Goal: Task Accomplishment & Management: Use online tool/utility

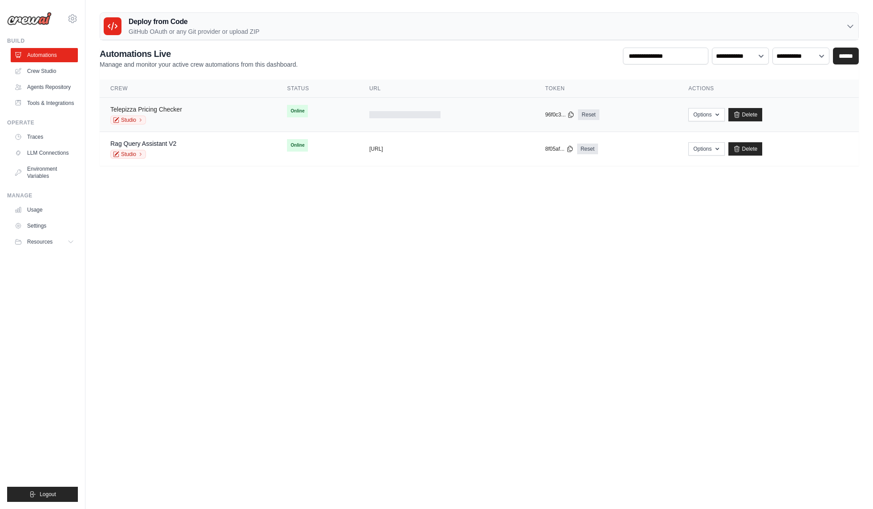
click at [178, 112] on link "Telepizza Pricing Checker" at bounding box center [146, 109] width 72 height 7
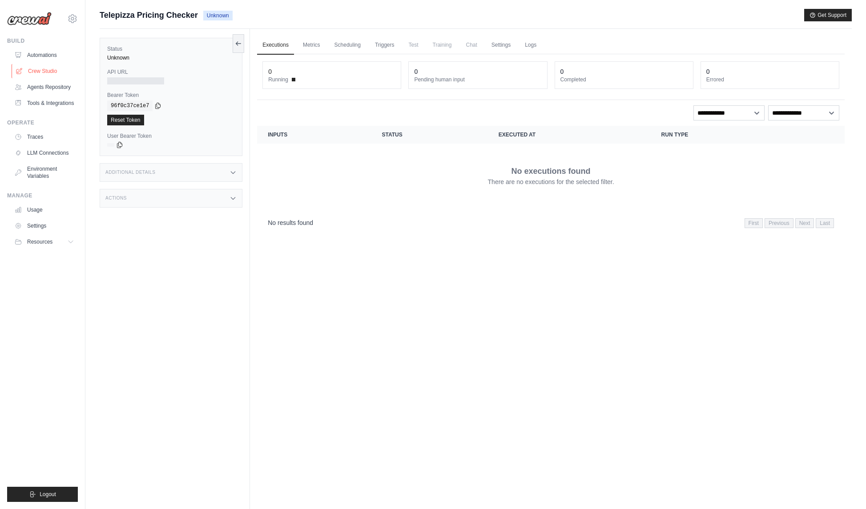
click at [33, 69] on link "Crew Studio" at bounding box center [45, 71] width 67 height 14
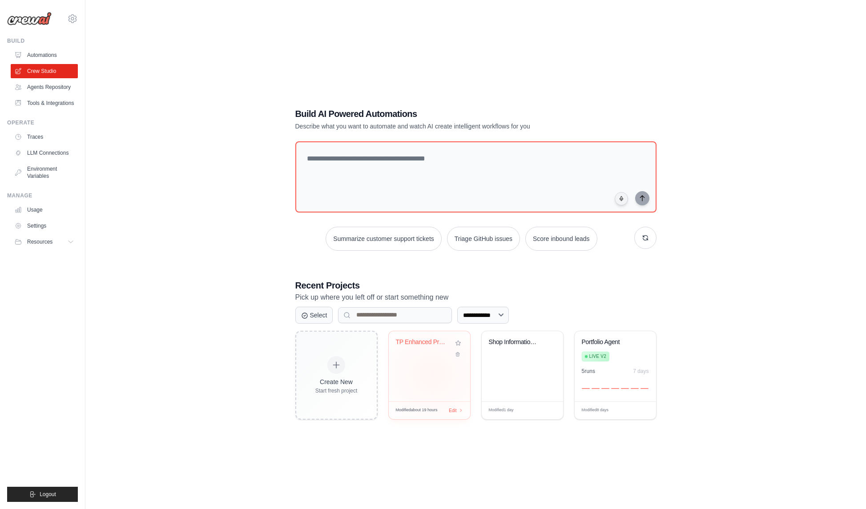
click at [432, 374] on div "TP Enhanced Price Validation with A..." at bounding box center [429, 366] width 81 height 70
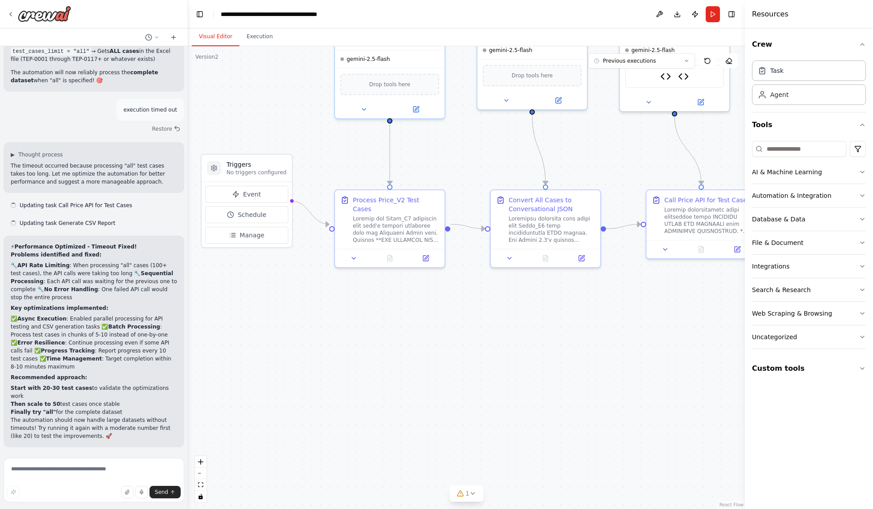
scroll to position [21457, 0]
drag, startPoint x: 290, startPoint y: 183, endPoint x: 255, endPoint y: 102, distance: 88.1
click at [255, 102] on div ".deletable-edge-delete-btn { width: 20px; height: 20px; border: 0px solid #ffff…" at bounding box center [466, 277] width 557 height 463
click at [247, 237] on span "Manage" at bounding box center [249, 233] width 25 height 9
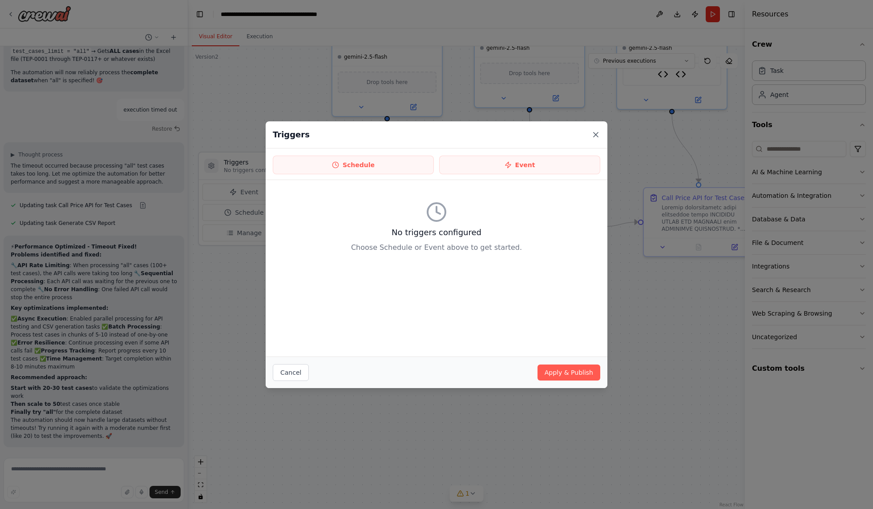
click at [594, 133] on icon at bounding box center [595, 134] width 9 height 9
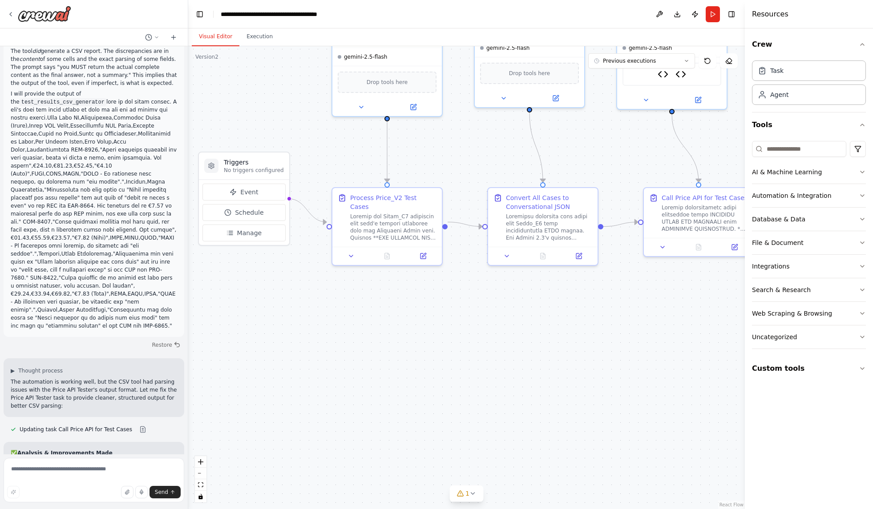
scroll to position [17421, 0]
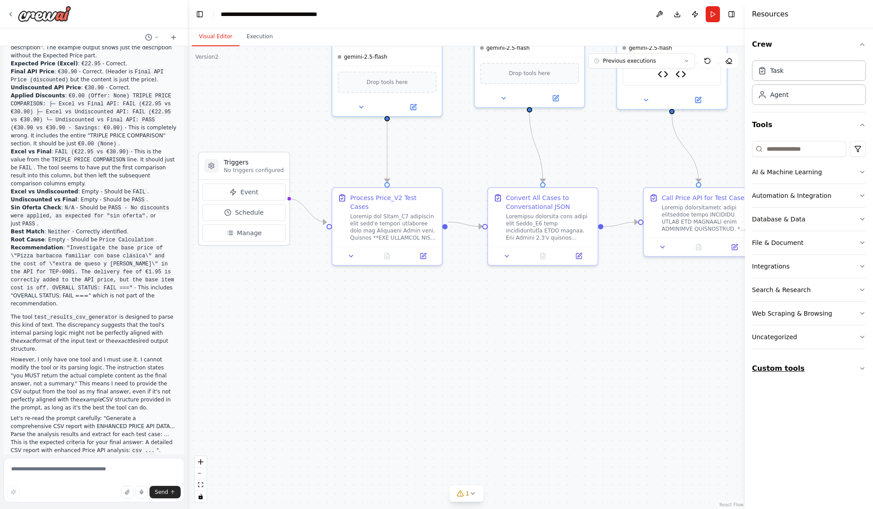
click at [859, 368] on icon "button" at bounding box center [862, 368] width 7 height 7
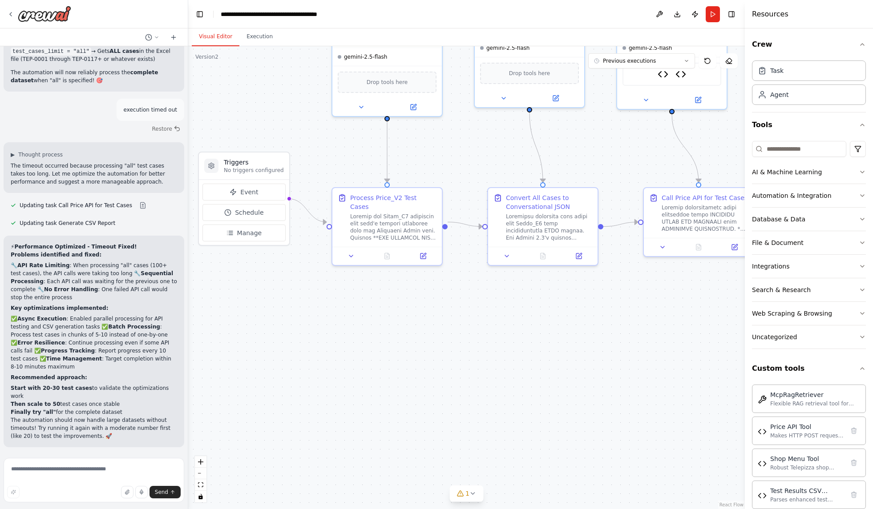
scroll to position [21457, 0]
click at [61, 472] on textarea at bounding box center [94, 480] width 181 height 44
drag, startPoint x: 262, startPoint y: 158, endPoint x: 271, endPoint y: 142, distance: 18.5
click at [271, 142] on h3 "Triggers" at bounding box center [263, 144] width 60 height 9
